Goal: Use online tool/utility: Utilize a website feature to perform a specific function

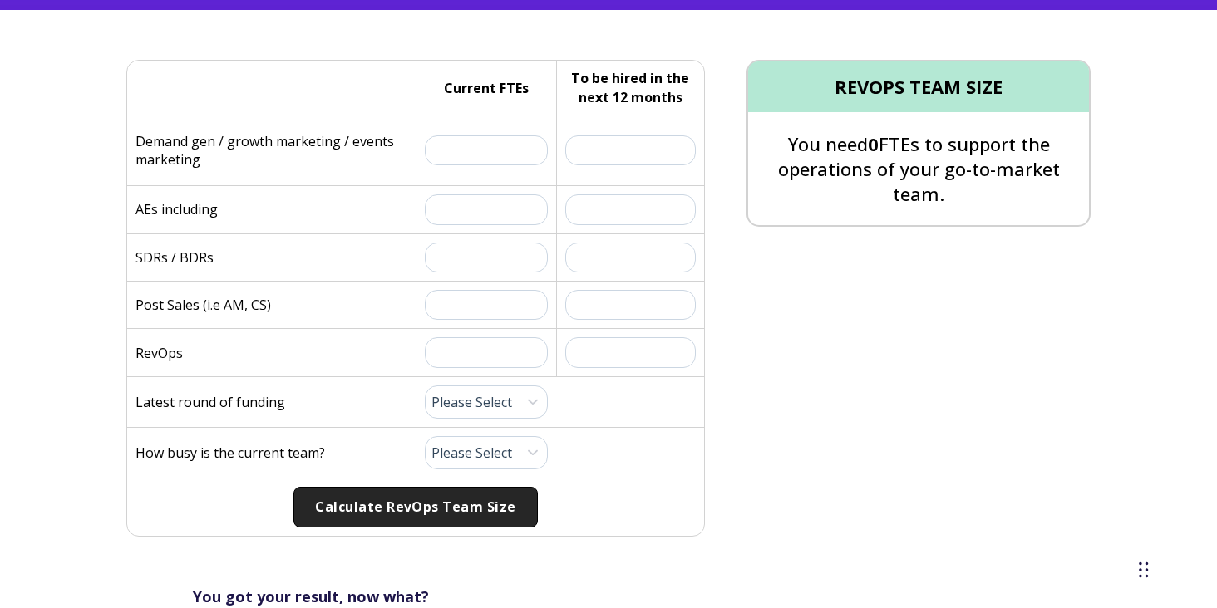
scroll to position [445, 0]
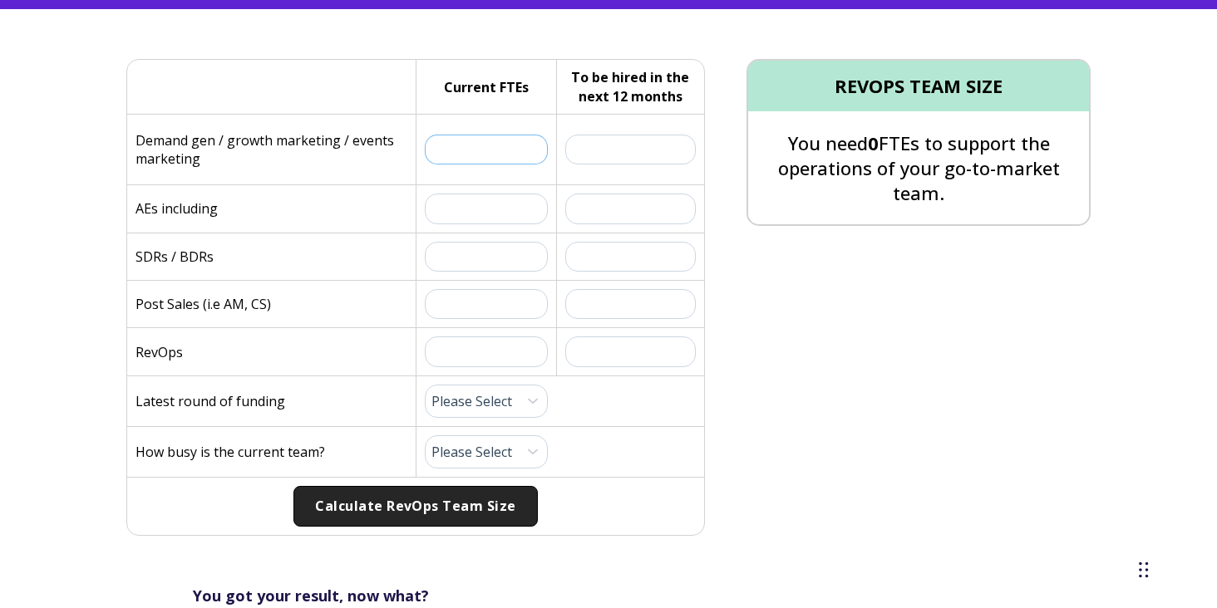
click at [499, 145] on input "text" at bounding box center [486, 150] width 123 height 30
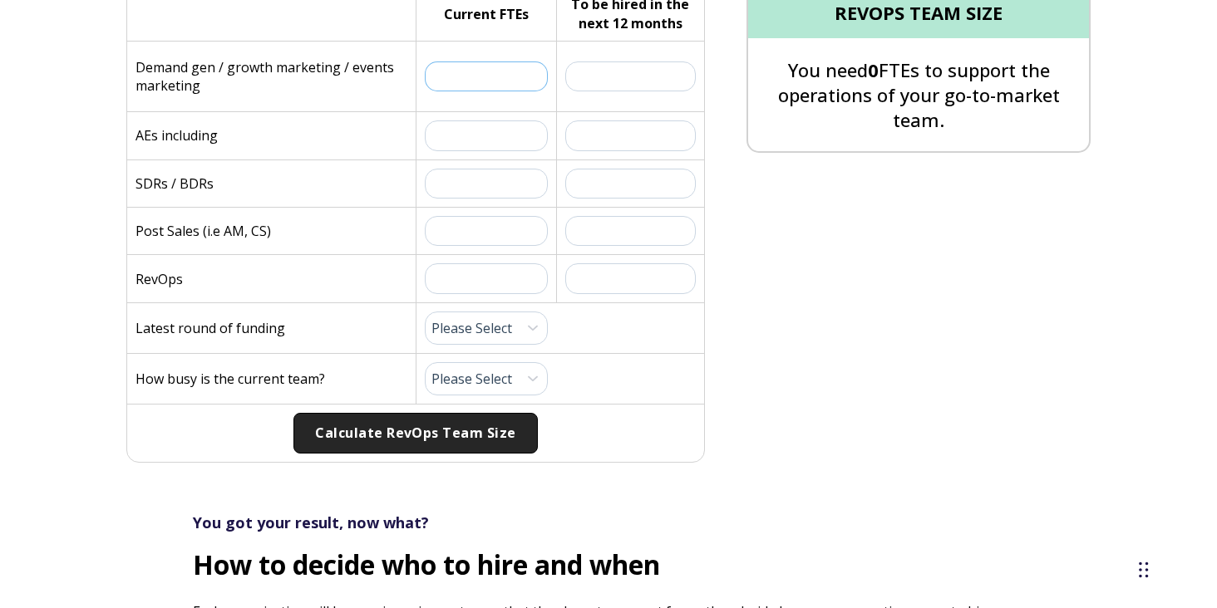
scroll to position [519, 0]
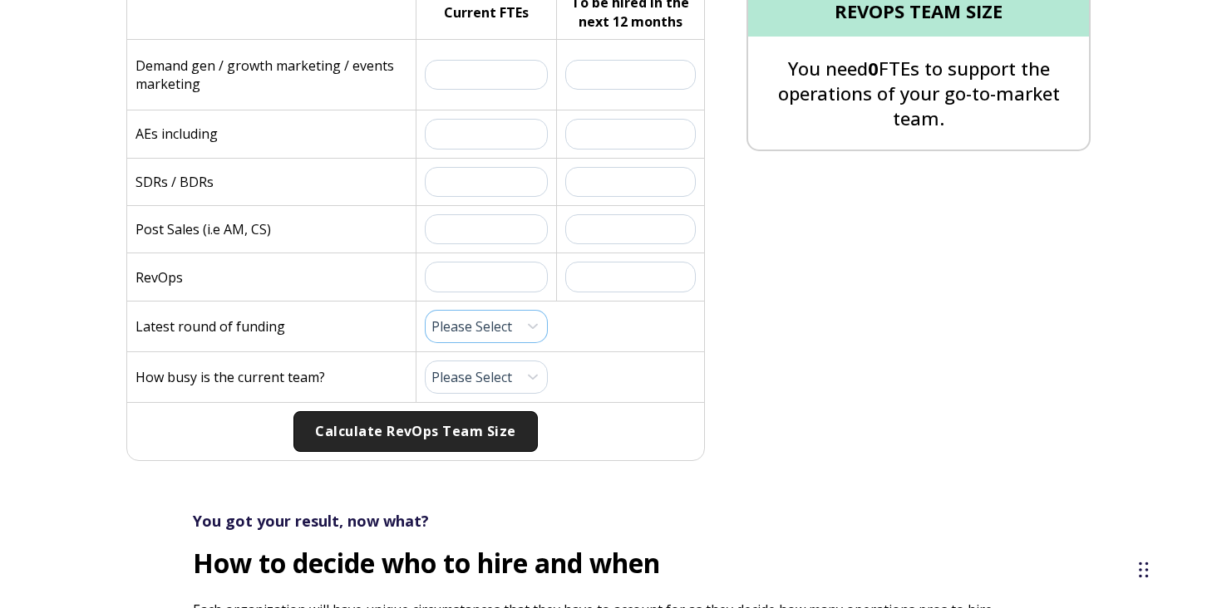
click at [465, 332] on select "Please Select Pre-Seed Seed Series A Series B Series C Late Stage" at bounding box center [486, 326] width 123 height 33
select select "series-c"
click at [425, 310] on select "Please Select Pre-Seed Seed Series A Series B Series C Late Stage" at bounding box center [486, 326] width 123 height 33
click at [494, 388] on select "Please Select 1 (Plenty of Bandwidth) 2 3 4 5 6 7 8 9 10 (Totally Underwater)" at bounding box center [486, 377] width 123 height 33
select select "8"
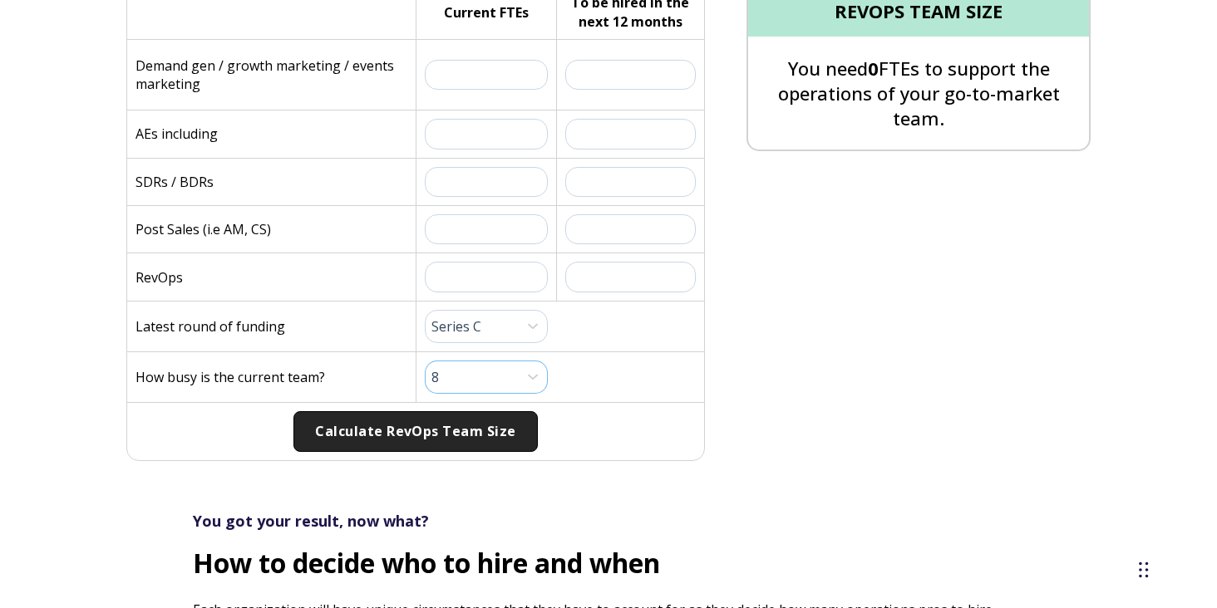
click at [425, 361] on select "Please Select 1 (Plenty of Bandwidth) 2 3 4 5 6 7 8 9 10 (Totally Underwater)" at bounding box center [486, 377] width 123 height 33
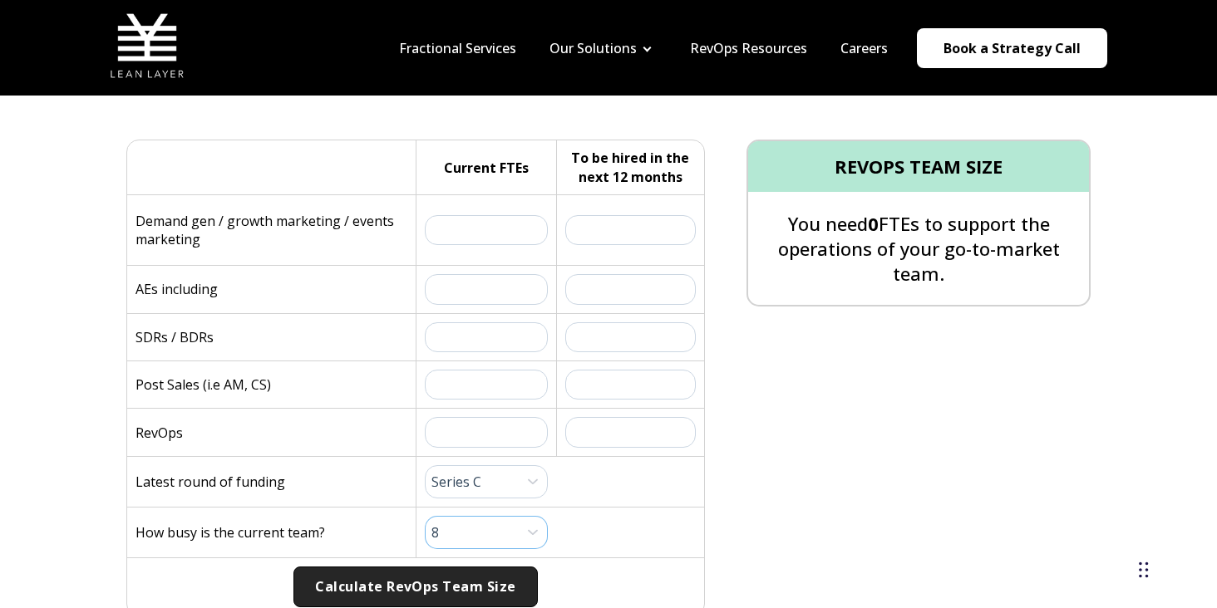
scroll to position [359, 0]
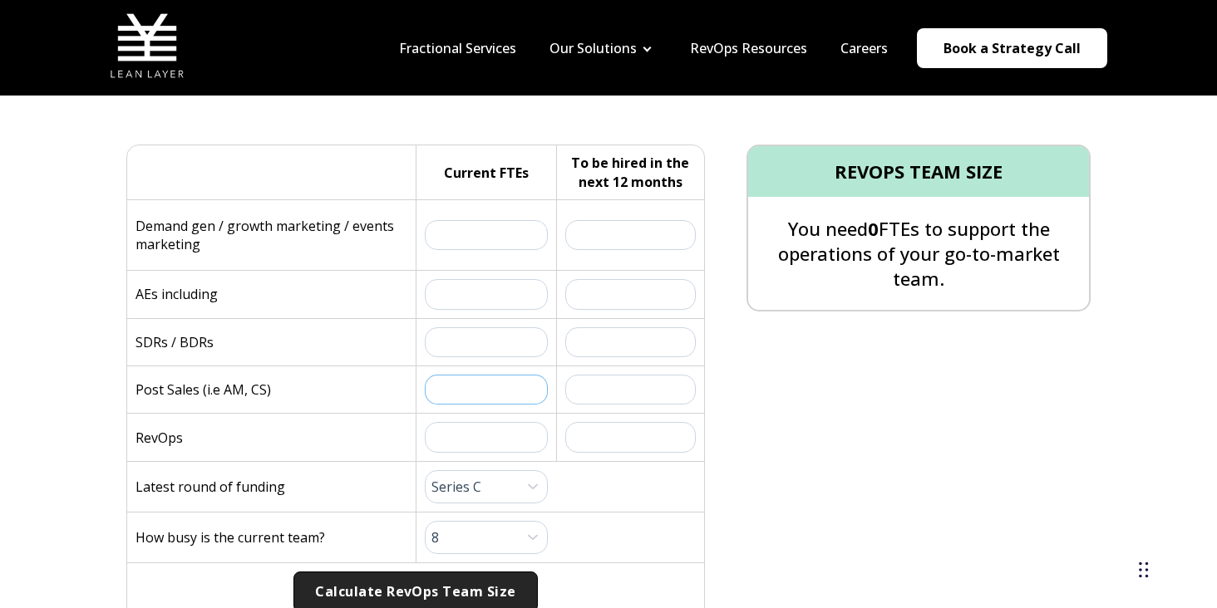
click at [476, 390] on input "text" at bounding box center [486, 390] width 123 height 30
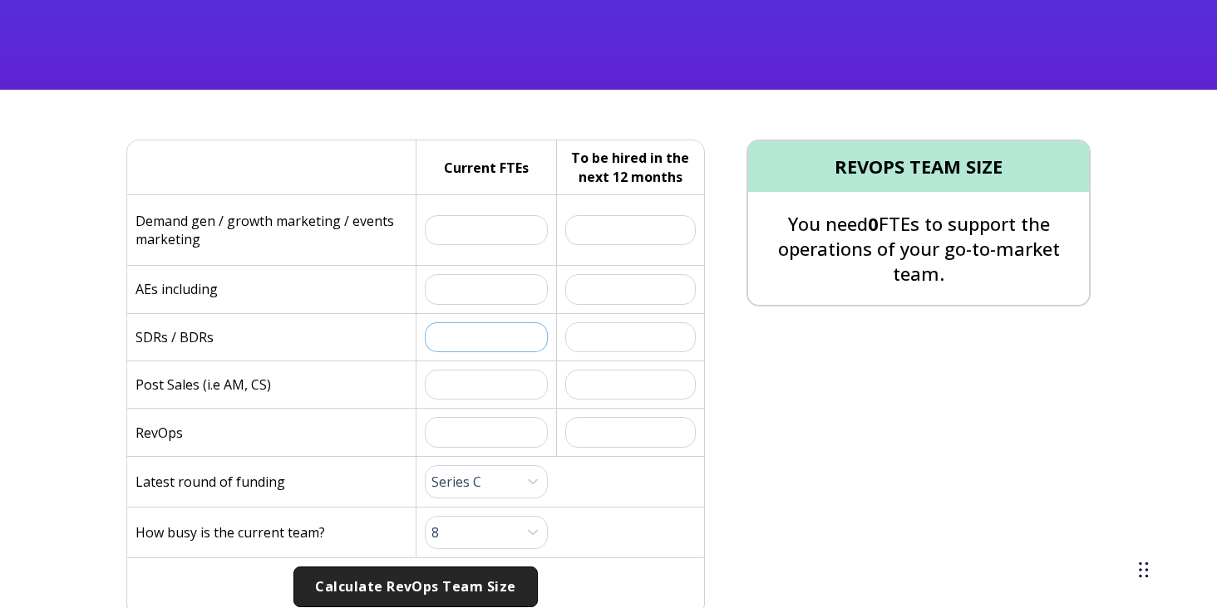
click at [502, 331] on input "text" at bounding box center [486, 337] width 123 height 30
click at [497, 277] on input "text" at bounding box center [486, 289] width 123 height 30
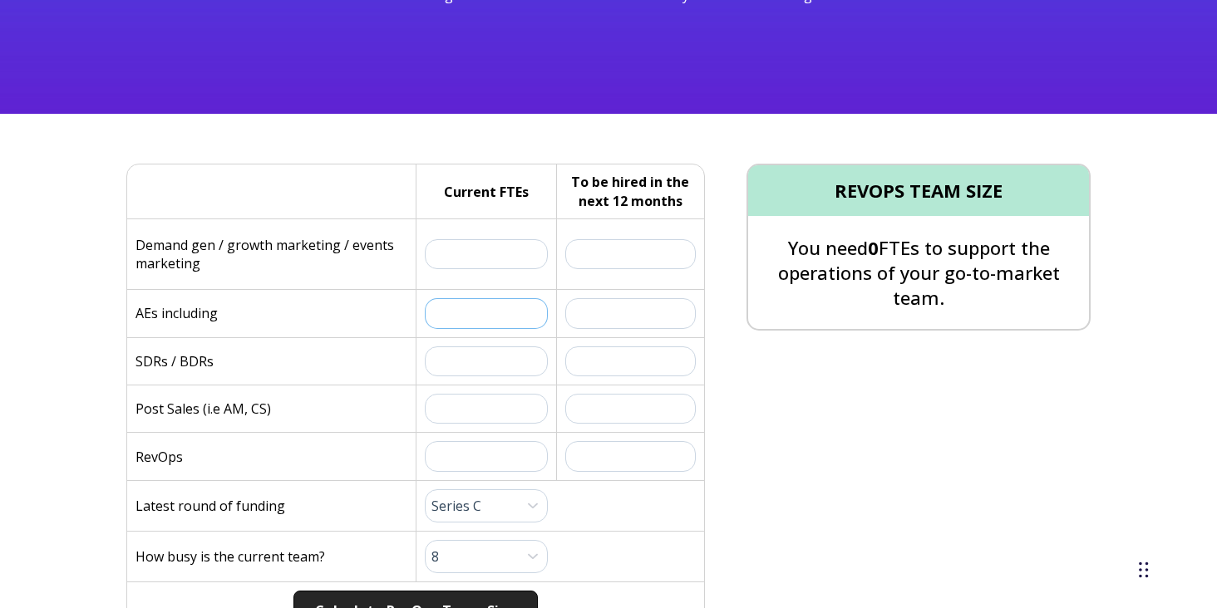
scroll to position [327, 0]
